Goal: Task Accomplishment & Management: Manage account settings

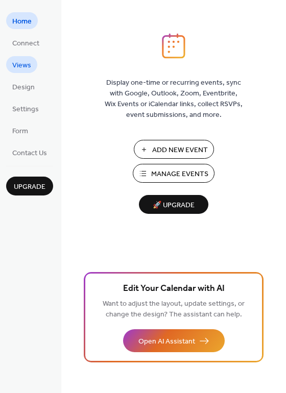
click at [26, 66] on span "Views" at bounding box center [21, 65] width 19 height 11
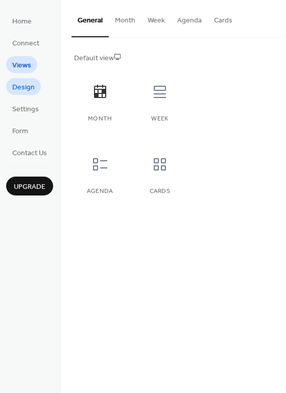
click at [18, 85] on span "Design" at bounding box center [23, 87] width 22 height 11
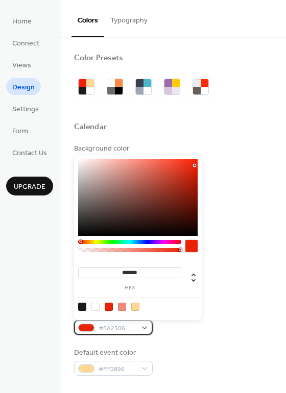
click at [146, 326] on div "#EA2306" at bounding box center [113, 327] width 79 height 15
click at [81, 305] on div at bounding box center [82, 307] width 8 height 8
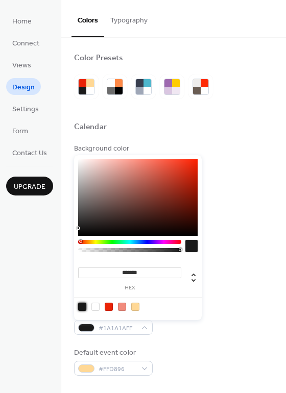
click at [93, 307] on div at bounding box center [95, 307] width 8 height 8
type input "*******"
click at [238, 165] on div "Background color #FFFFFF" at bounding box center [173, 157] width 199 height 28
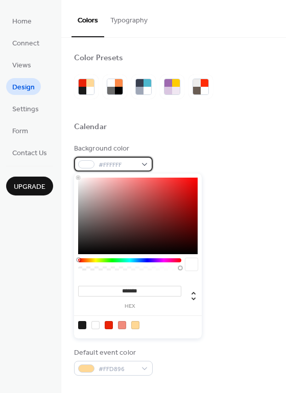
click at [140, 163] on div "#FFFFFF" at bounding box center [113, 164] width 79 height 15
click at [82, 325] on div at bounding box center [82, 325] width 8 height 8
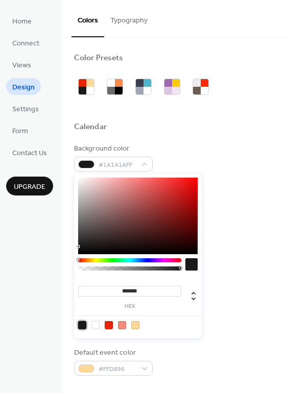
click at [94, 324] on div at bounding box center [95, 325] width 8 height 8
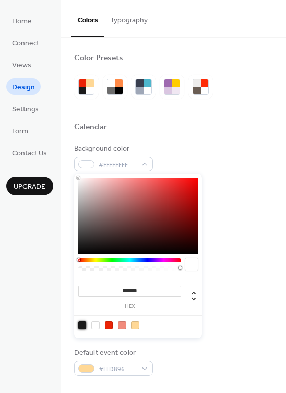
click at [79, 323] on div at bounding box center [82, 325] width 8 height 8
type input "*******"
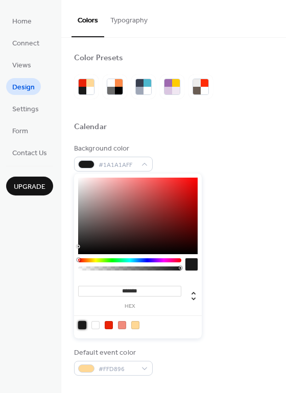
click at [134, 23] on button "Typography" at bounding box center [129, 18] width 50 height 36
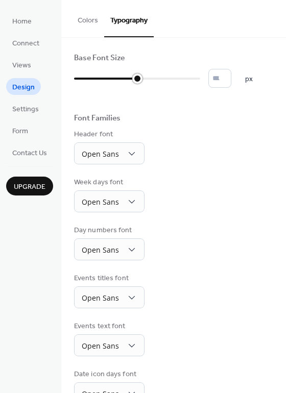
type input "*"
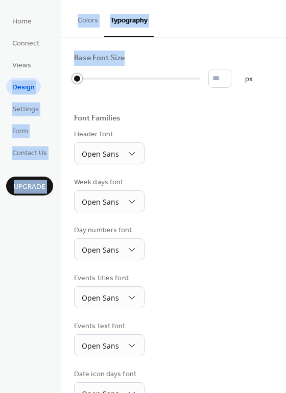
drag, startPoint x: 77, startPoint y: 80, endPoint x: 36, endPoint y: 73, distance: 40.8
click at [36, 73] on div "Home Connect Views Design Settings Form Contact Us Upgrade Design Upgrade Color…" at bounding box center [143, 196] width 286 height 393
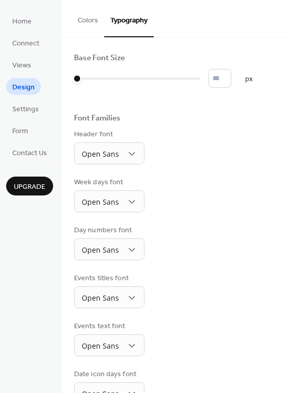
click at [160, 101] on div "Base Font Size * px Font Families Header font Open Sans Week days font Open San…" at bounding box center [173, 252] width 199 height 399
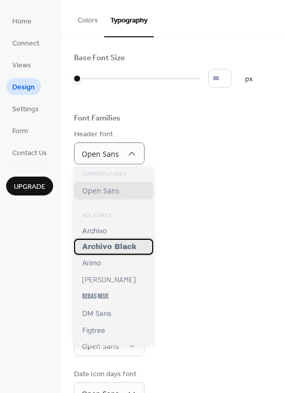
click at [112, 246] on span "Archivo Black" at bounding box center [109, 247] width 54 height 8
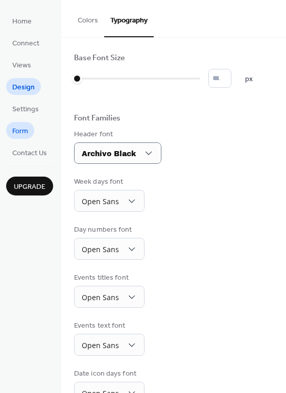
click at [26, 131] on span "Form" at bounding box center [20, 131] width 16 height 11
